Goal: Task Accomplishment & Management: Manage account settings

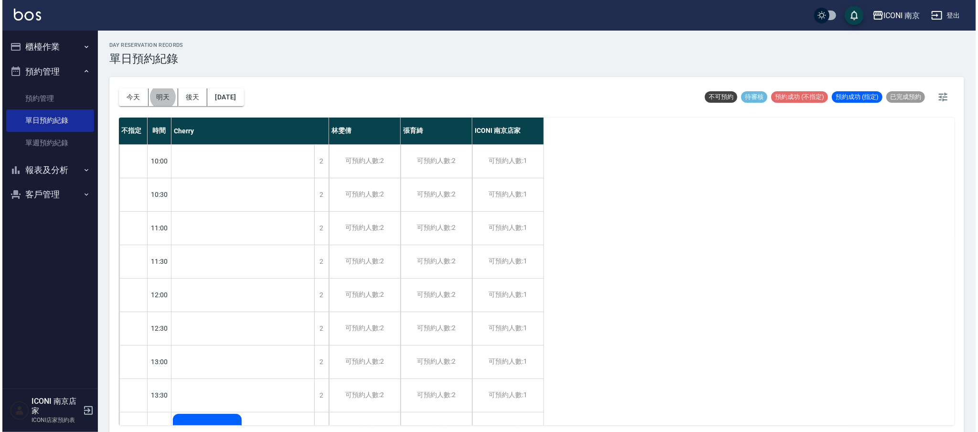
scroll to position [365, 0]
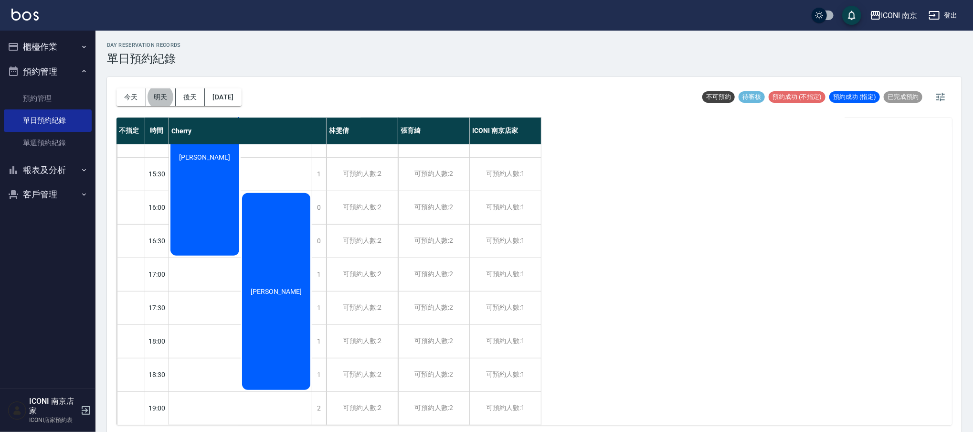
click at [738, 325] on div "不指定 時間 Cherry [PERSON_NAME] [PERSON_NAME] ICONI 南京店家 10:00 10:30 11:00 11:30 12…" at bounding box center [533, 270] width 835 height 307
click at [47, 38] on button "櫃檯作業" at bounding box center [48, 46] width 88 height 25
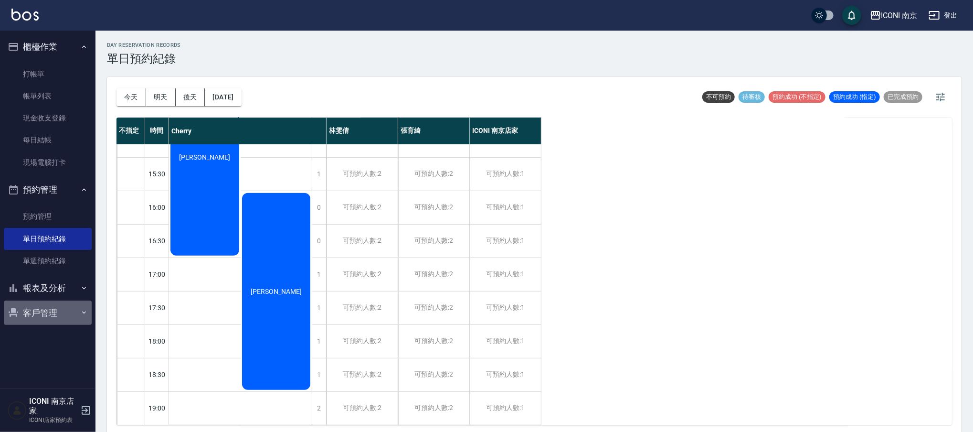
drag, startPoint x: 35, startPoint y: 303, endPoint x: 40, endPoint y: 300, distance: 5.8
click at [34, 303] on button "客戶管理" at bounding box center [48, 312] width 88 height 25
drag, startPoint x: 35, startPoint y: 332, endPoint x: 123, endPoint y: 226, distance: 137.3
click at [34, 332] on link "客戶列表" at bounding box center [48, 339] width 88 height 22
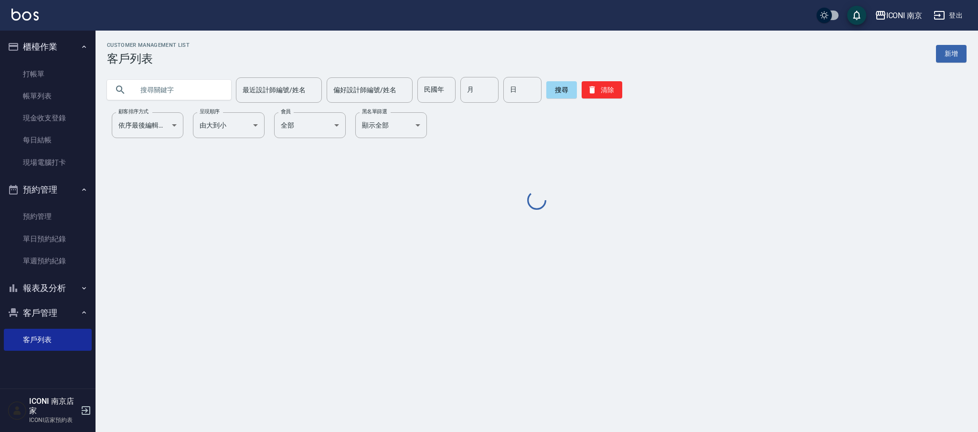
click at [166, 88] on input "text" at bounding box center [179, 90] width 90 height 26
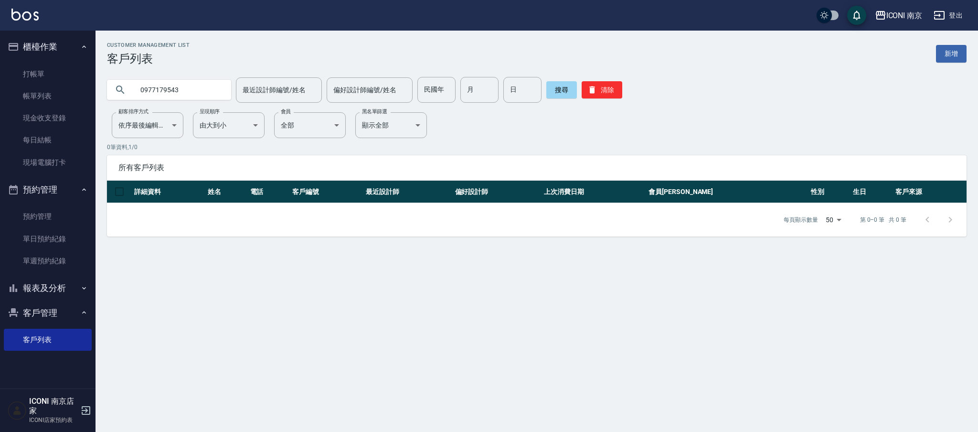
type input "0977179543"
drag, startPoint x: 93, startPoint y: 90, endPoint x: 18, endPoint y: 95, distance: 75.6
click at [18, 95] on div "ICONI 南京 登出 櫃檯作業 打帳單 帳單列表 現金收支登錄 每日結帳 現場電腦打卡 預約管理 預約管理 單日預約紀錄 單週預約紀錄 報表及分析 報表目錄…" at bounding box center [489, 216] width 978 height 432
click at [226, 102] on div "Customer Management List 客戶列表 新增 0977179543 最近設計師編號/姓名 最近設計師編號/姓名 偏好設計師編號/姓名 偏好…" at bounding box center [536, 139] width 882 height 194
click at [210, 91] on input "0977179543" at bounding box center [179, 90] width 90 height 26
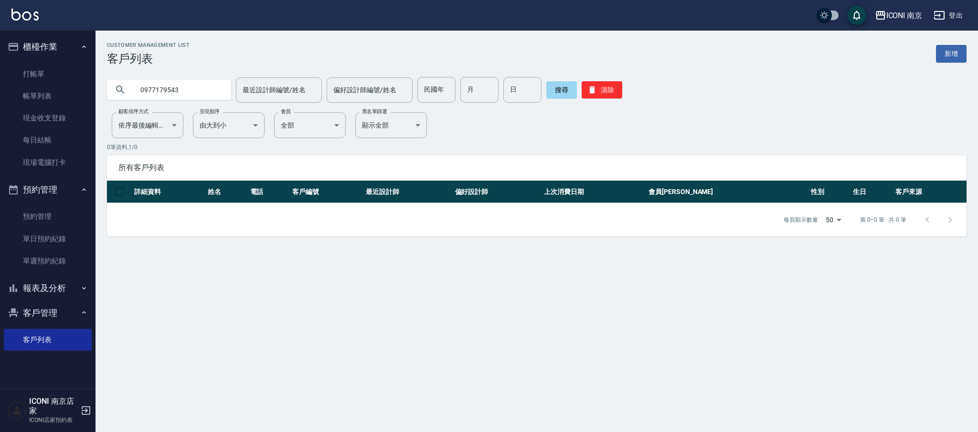
click at [210, 91] on input "0977179543" at bounding box center [179, 90] width 90 height 26
type input "[PERSON_NAME]"
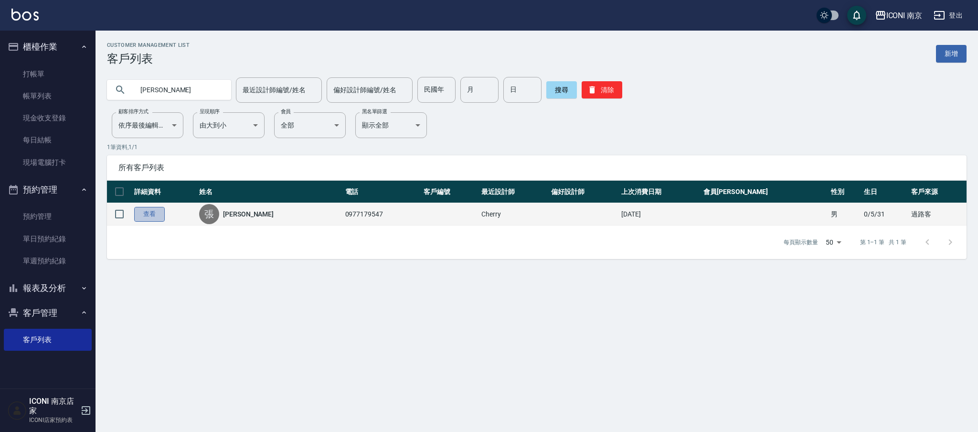
click at [155, 211] on link "查看" at bounding box center [149, 214] width 31 height 15
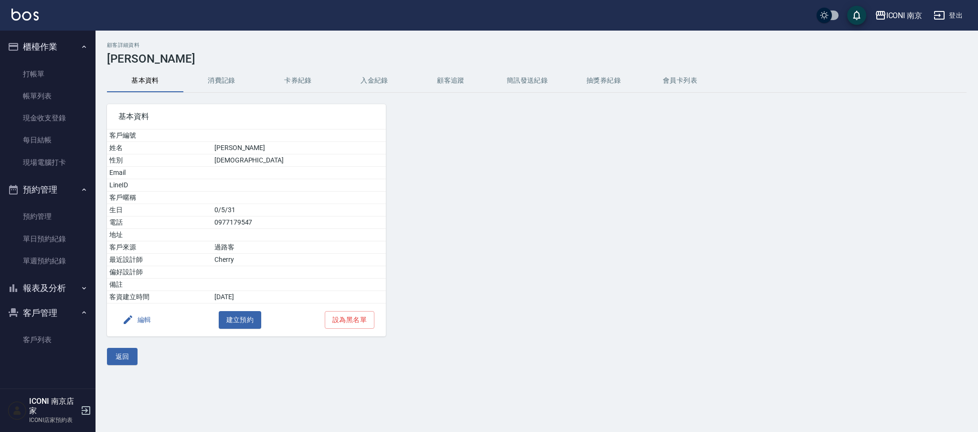
click at [210, 83] on button "消費記錄" at bounding box center [221, 80] width 76 height 23
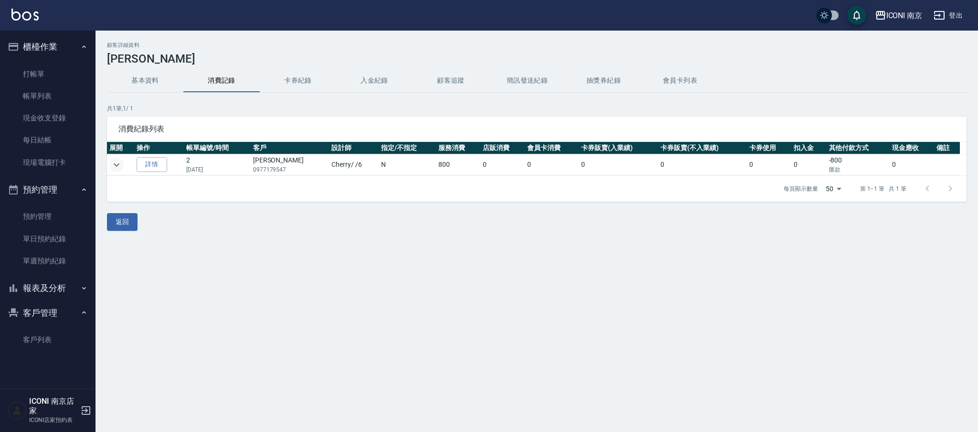
click at [116, 165] on icon "expand row" at bounding box center [117, 164] width 6 height 3
